Goal: Task Accomplishment & Management: Complete application form

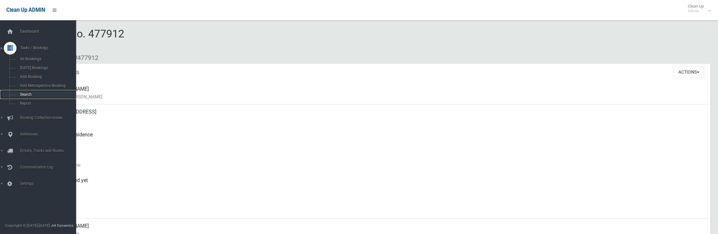
drag, startPoint x: 0, startPoint y: 0, endPoint x: 20, endPoint y: 96, distance: 97.8
click at [20, 96] on span "Search" at bounding box center [46, 94] width 57 height 4
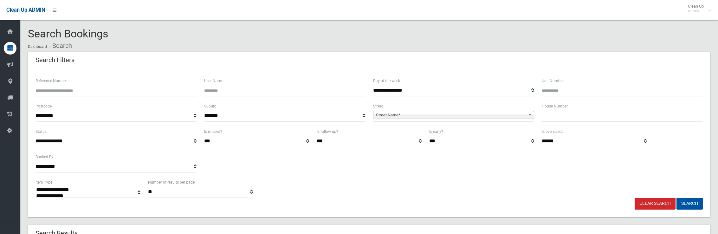
select select
click at [591, 121] on input "text" at bounding box center [622, 116] width 161 height 12
type input "***"
click at [422, 117] on span "Street Name*" at bounding box center [451, 115] width 150 height 8
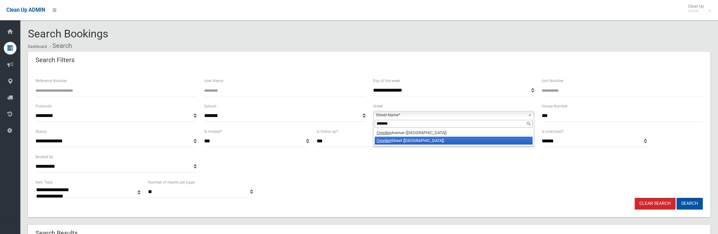
type input "*******"
click at [400, 140] on li "Croydon Street (LAKEMBA 2195)" at bounding box center [454, 141] width 158 height 8
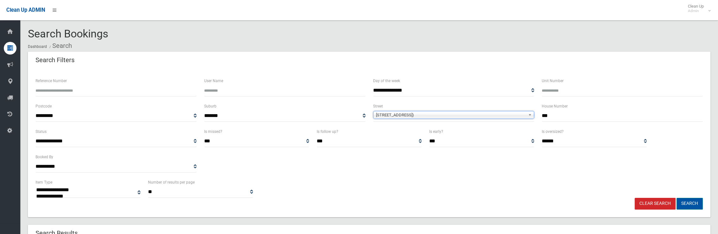
click at [686, 206] on button "Search" at bounding box center [689, 204] width 26 height 12
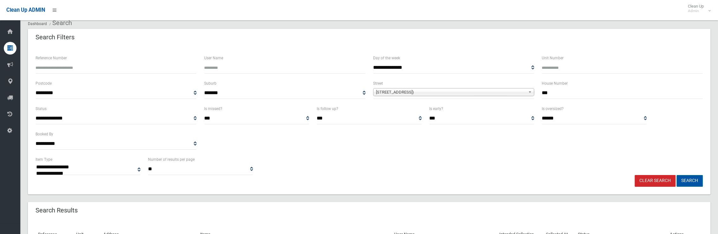
scroll to position [127, 0]
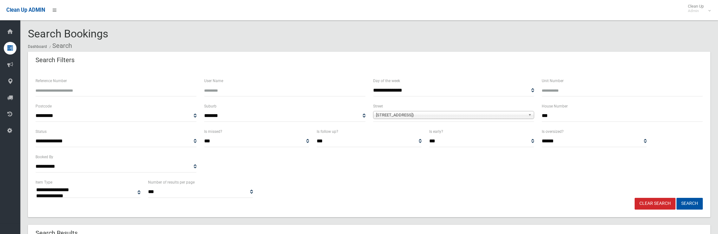
select select
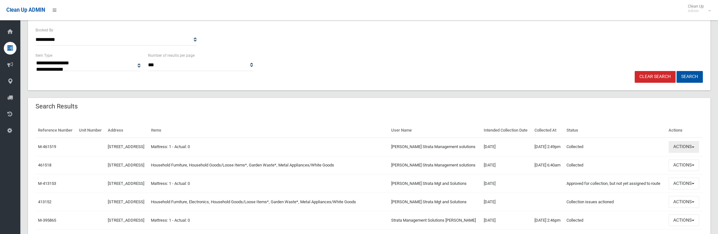
click at [683, 153] on button "Actions" at bounding box center [683, 147] width 30 height 12
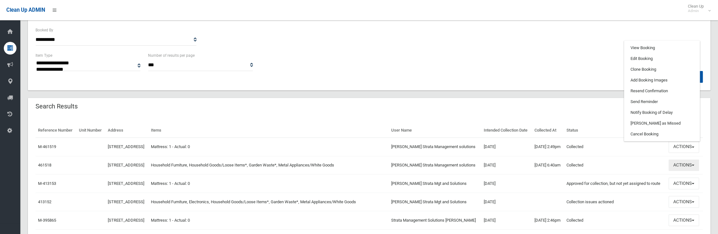
click at [683, 171] on button "Actions" at bounding box center [683, 165] width 30 height 12
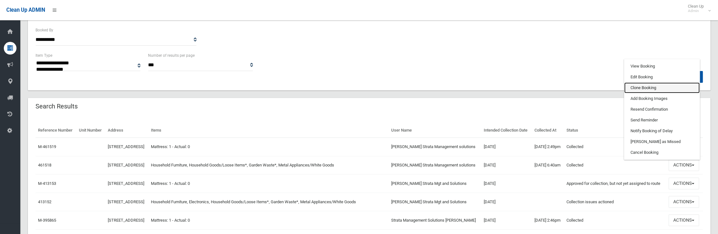
click at [646, 93] on link "Clone Booking" at bounding box center [661, 87] width 75 height 11
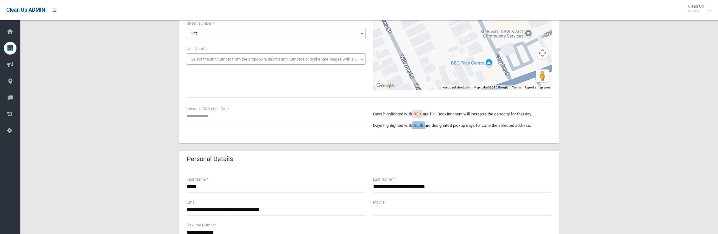
scroll to position [95, 0]
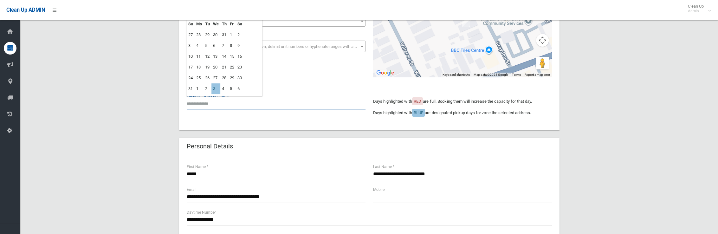
click at [211, 106] on input "text" at bounding box center [276, 104] width 179 height 12
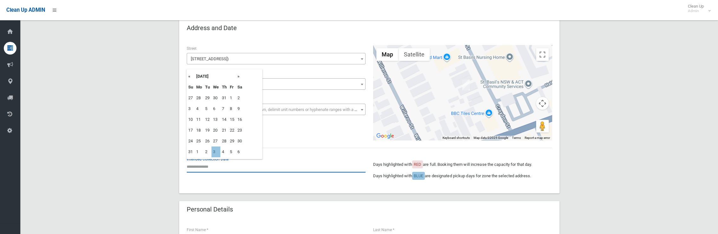
scroll to position [32, 0]
click at [241, 77] on th "»" at bounding box center [240, 76] width 8 height 11
click at [218, 106] on td "10" at bounding box center [215, 109] width 9 height 11
type input "**********"
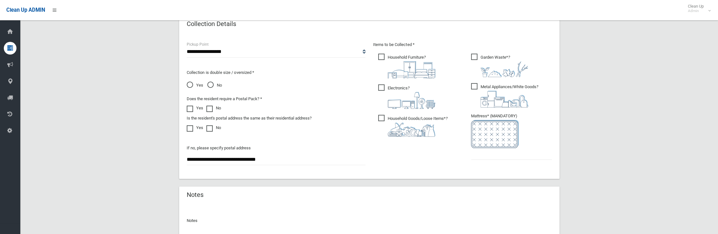
scroll to position [349, 0]
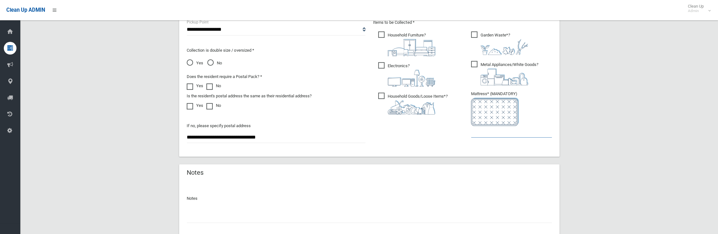
click at [479, 137] on input "text" at bounding box center [511, 132] width 81 height 12
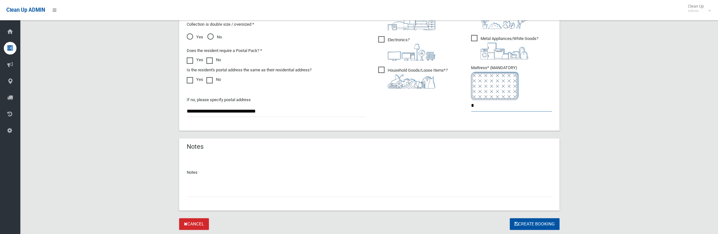
scroll to position [393, 0]
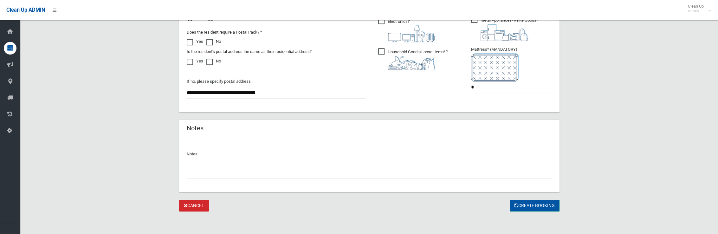
type input "*"
click at [535, 208] on button "Create Booking" at bounding box center [535, 206] width 50 height 12
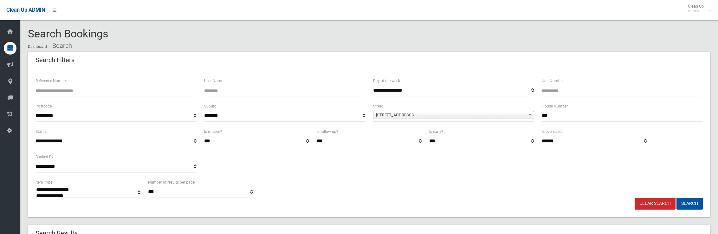
select select
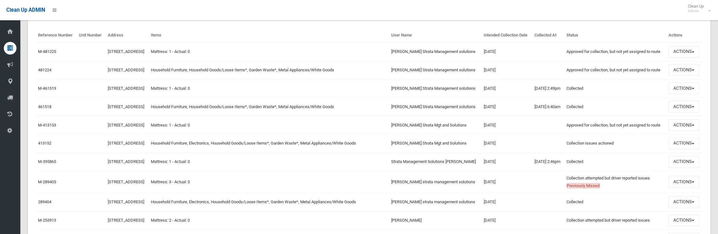
scroll to position [222, 0]
click at [680, 112] on button "Actions" at bounding box center [683, 107] width 30 height 12
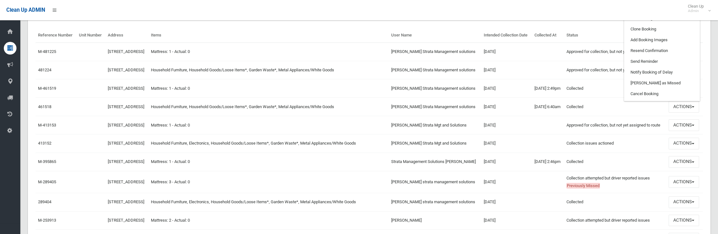
click at [649, 13] on link "View Booking" at bounding box center [661, 7] width 75 height 11
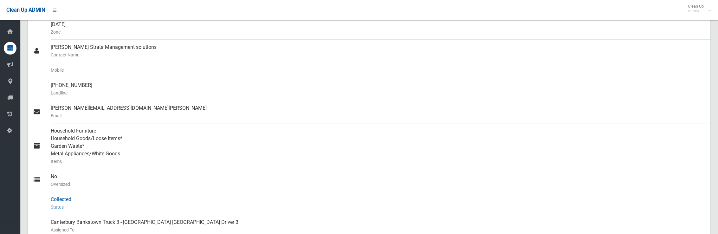
scroll to position [190, 0]
